Goal: Obtain resource: Obtain resource

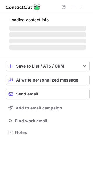
scroll to position [155, 93]
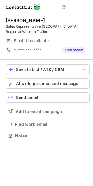
scroll to position [129, 93]
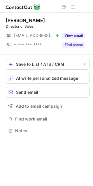
scroll to position [127, 93]
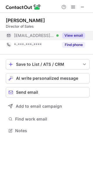
click at [67, 34] on button "View email" at bounding box center [73, 36] width 23 height 6
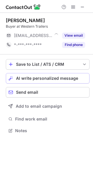
scroll to position [127, 93]
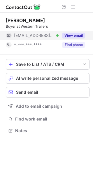
click at [73, 33] on button "View email" at bounding box center [73, 36] width 23 height 6
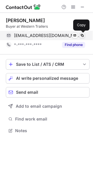
click at [82, 36] on span at bounding box center [82, 35] width 5 height 5
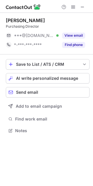
scroll to position [127, 93]
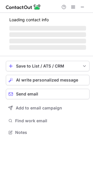
scroll to position [141, 93]
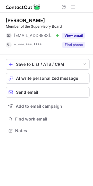
scroll to position [127, 93]
